Goal: Check status

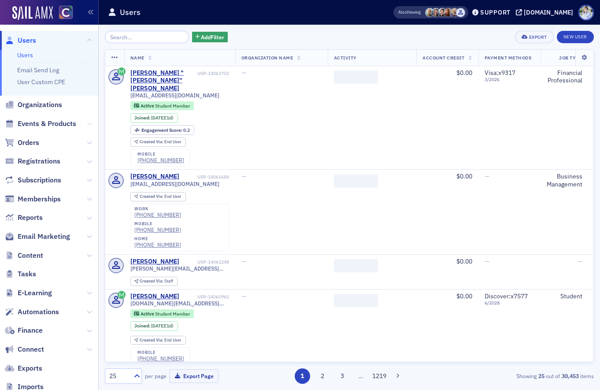
click at [85, 123] on span "Events & Products" at bounding box center [49, 124] width 98 height 19
click at [89, 123] on icon at bounding box center [89, 123] width 5 height 5
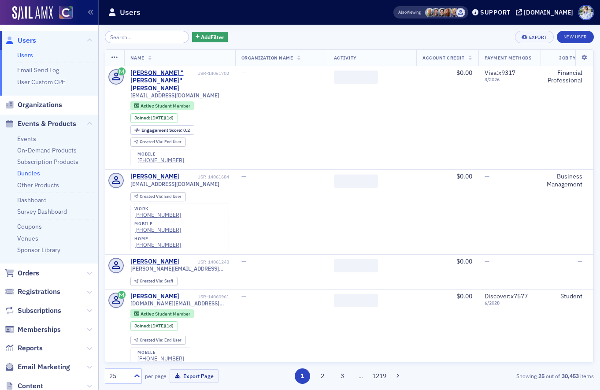
click at [35, 177] on link "Bundles" at bounding box center [28, 173] width 23 height 8
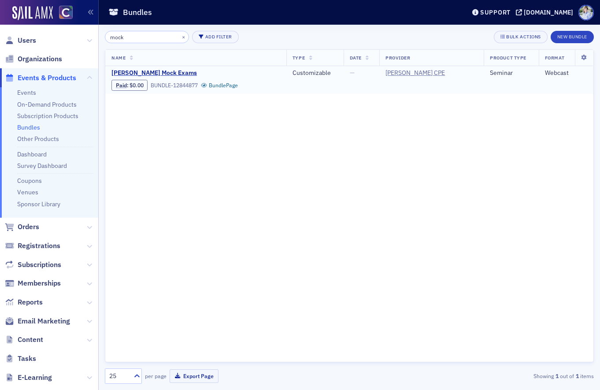
type input "mock"
click at [211, 80] on div "Paid : $0.00 BUNDLE-12844877 Bundle Page" at bounding box center [174, 85] width 126 height 11
click at [211, 89] on link "Bundle Page" at bounding box center [219, 85] width 37 height 7
click at [143, 71] on span "Surgent Mock Exams" at bounding box center [185, 73] width 148 height 8
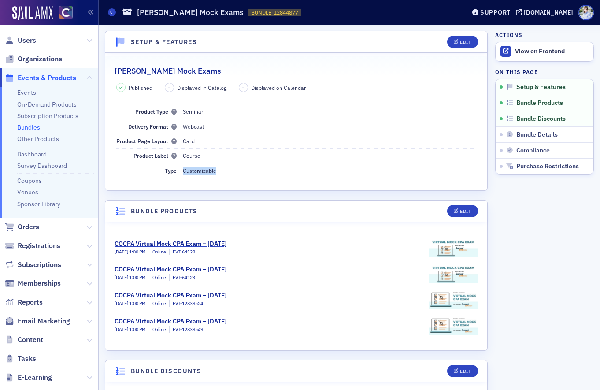
drag, startPoint x: 184, startPoint y: 170, endPoint x: 230, endPoint y: 171, distance: 46.7
click at [230, 171] on dd "Customizable" at bounding box center [330, 170] width 294 height 14
click at [231, 171] on dd "Customizable" at bounding box center [330, 170] width 294 height 14
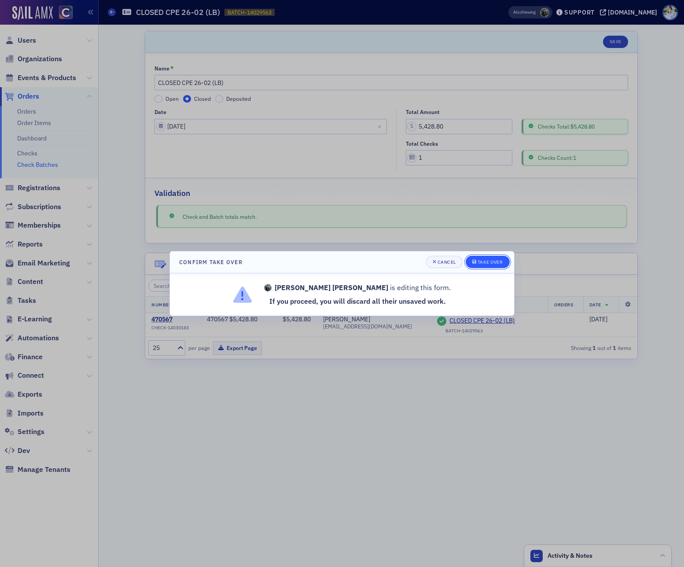
click at [503, 264] on button "Take Over" at bounding box center [488, 262] width 44 height 12
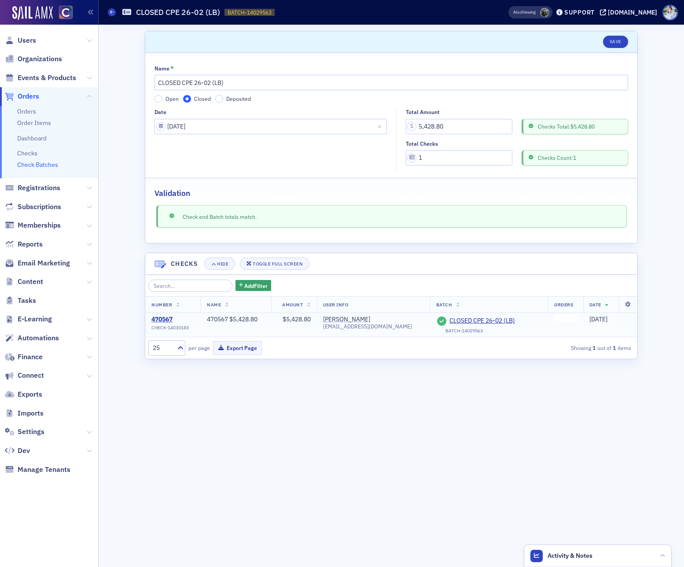
click at [564, 322] on td at bounding box center [565, 325] width 35 height 24
click at [167, 321] on div "470567" at bounding box center [170, 320] width 37 height 8
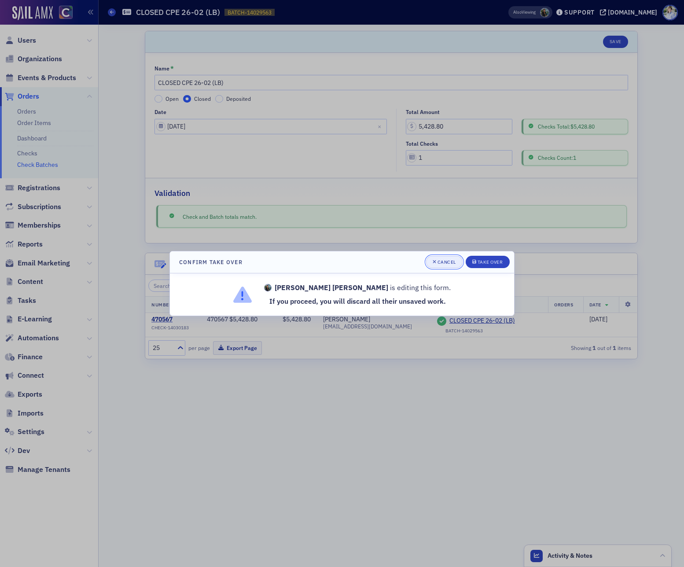
click at [444, 266] on button "Cancel" at bounding box center [444, 262] width 37 height 12
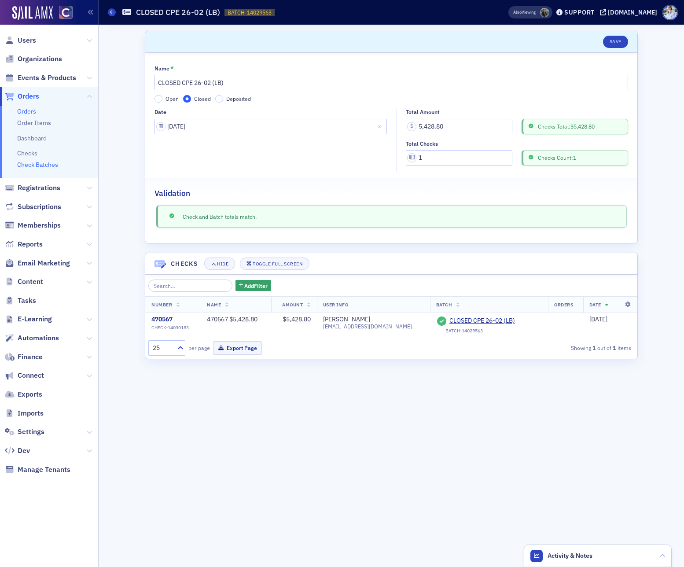
drag, startPoint x: 26, startPoint y: 104, endPoint x: 26, endPoint y: 109, distance: 4.9
click at [26, 104] on span "Orders" at bounding box center [49, 96] width 98 height 19
click at [26, 109] on link "Orders" at bounding box center [26, 111] width 19 height 8
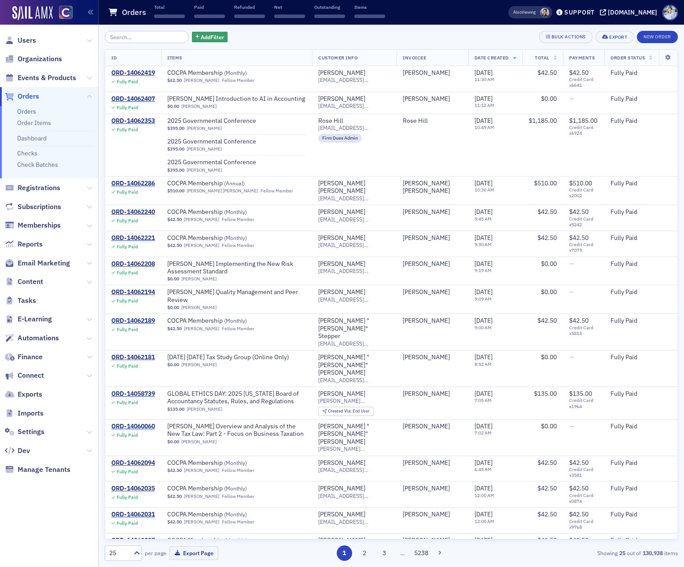
click at [138, 37] on input "search" at bounding box center [147, 37] width 84 height 12
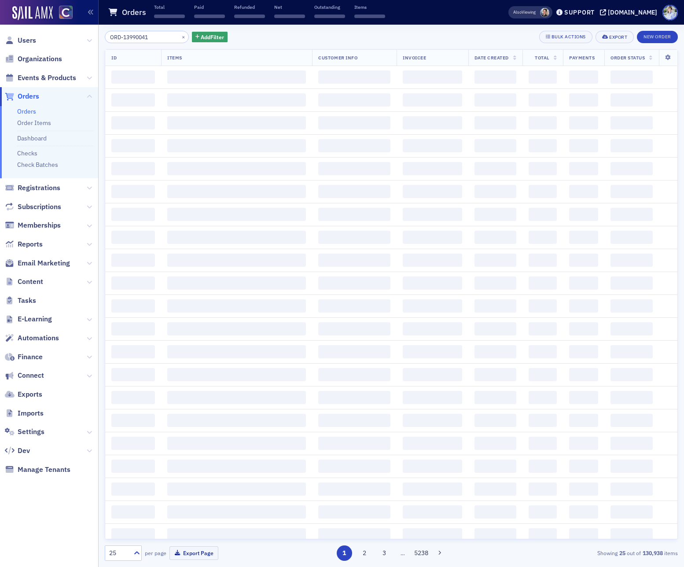
type input "ORD-13990041"
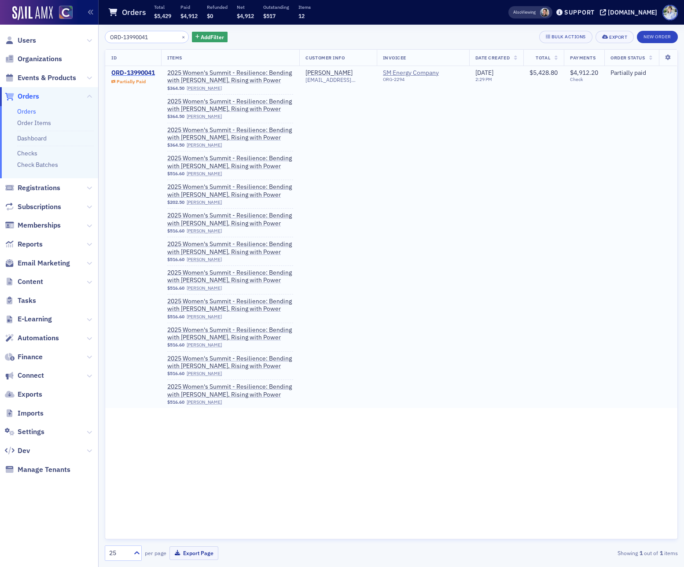
click at [125, 73] on div "ORD-13990041" at bounding box center [133, 73] width 44 height 8
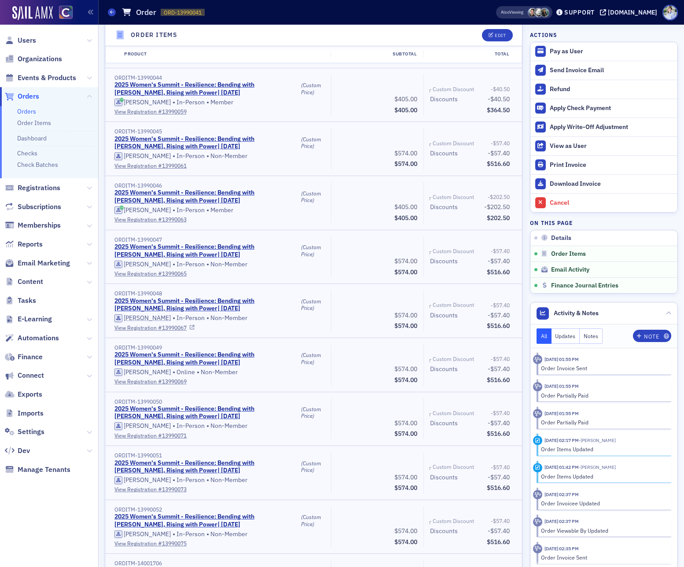
scroll to position [878, 0]
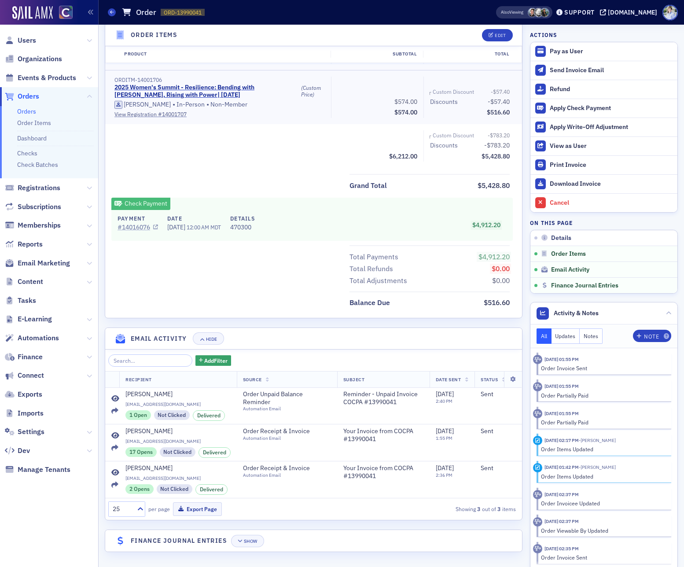
click at [135, 228] on link "# 14016076" at bounding box center [138, 227] width 41 height 9
click at [159, 240] on div "Payment # 14016076 Date 8/20/2025 12:00 AM MDT Details 470300 $4,912.20" at bounding box center [312, 225] width 402 height 31
drag, startPoint x: 169, startPoint y: 226, endPoint x: 198, endPoint y: 226, distance: 29.1
click at [187, 226] on span "[DATE]" at bounding box center [176, 227] width 19 height 8
copy span "[DATE]"
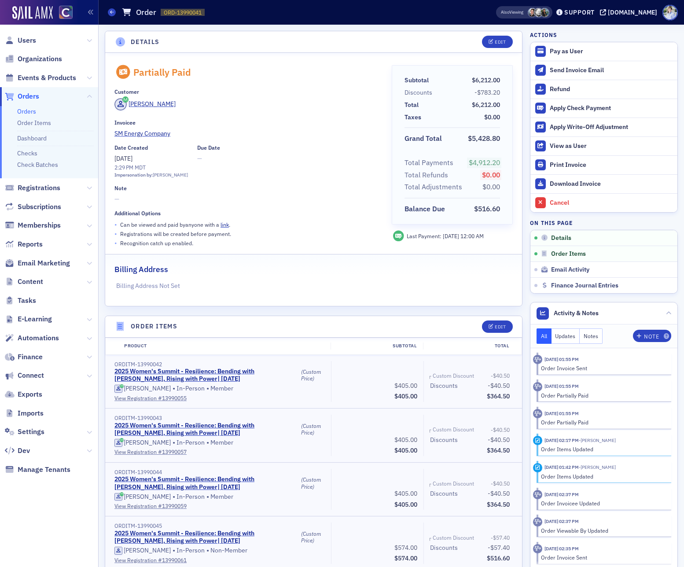
scroll to position [794, 0]
